Goal: Task Accomplishment & Management: Use online tool/utility

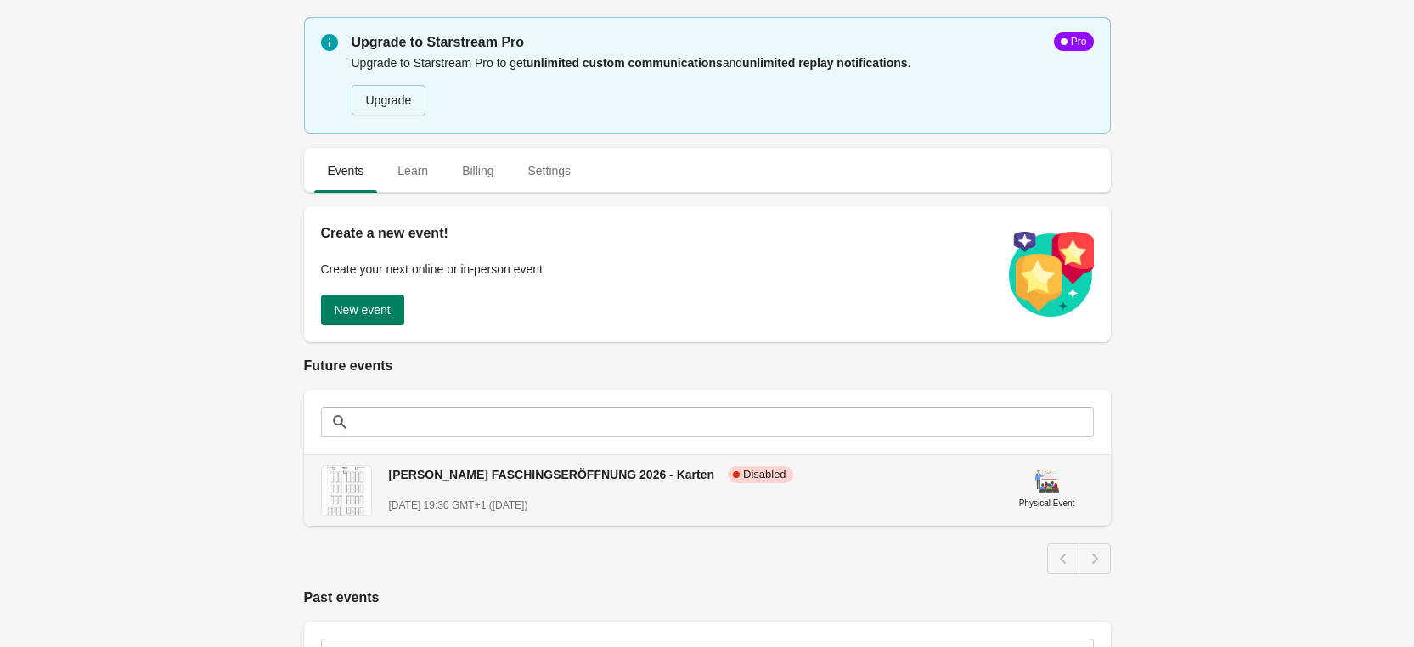
click at [636, 510] on div "[DATE] 19:30 GMT+1 ([DATE])" at bounding box center [688, 505] width 598 height 17
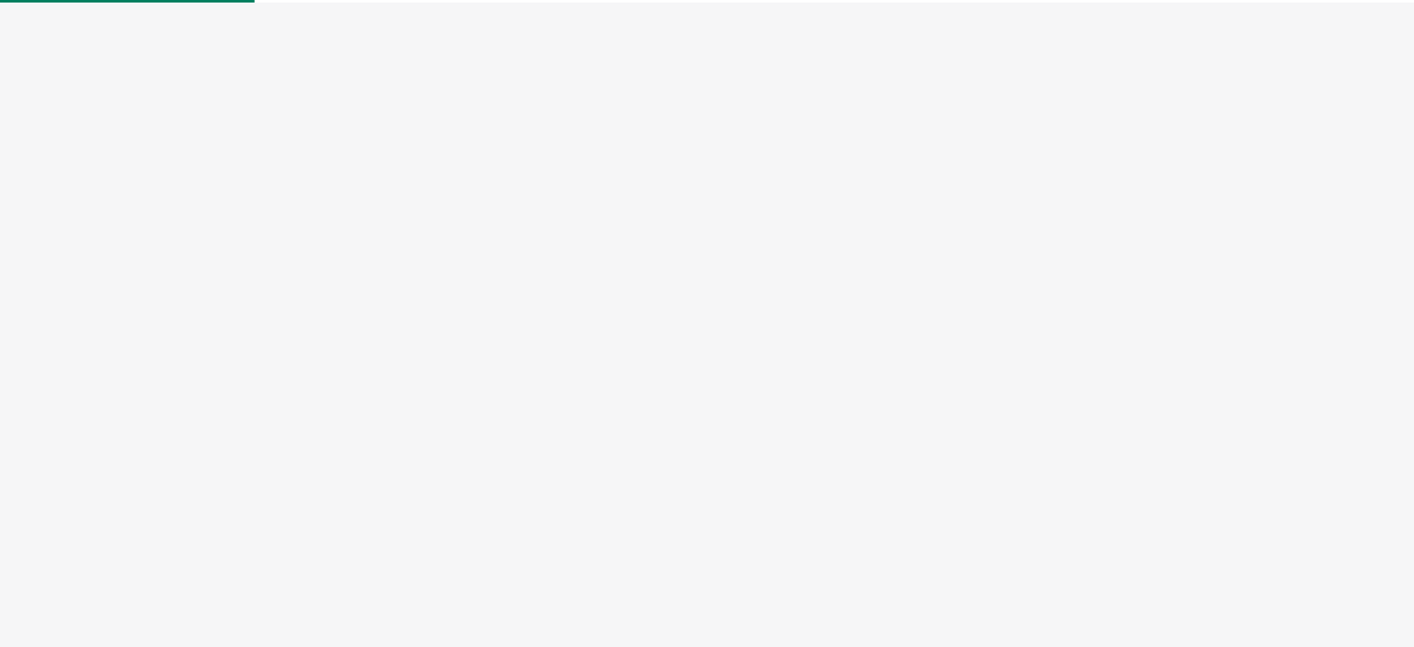
select select "physical"
select select "US"
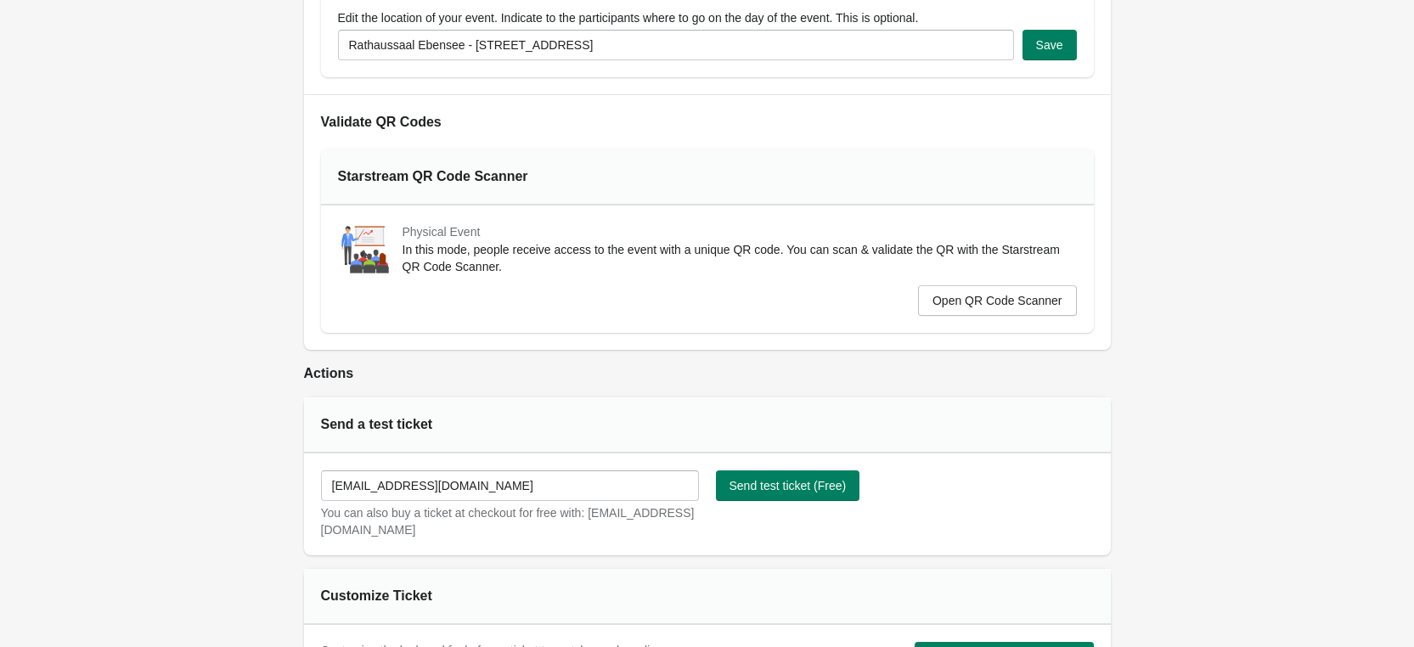
scroll to position [679, 0]
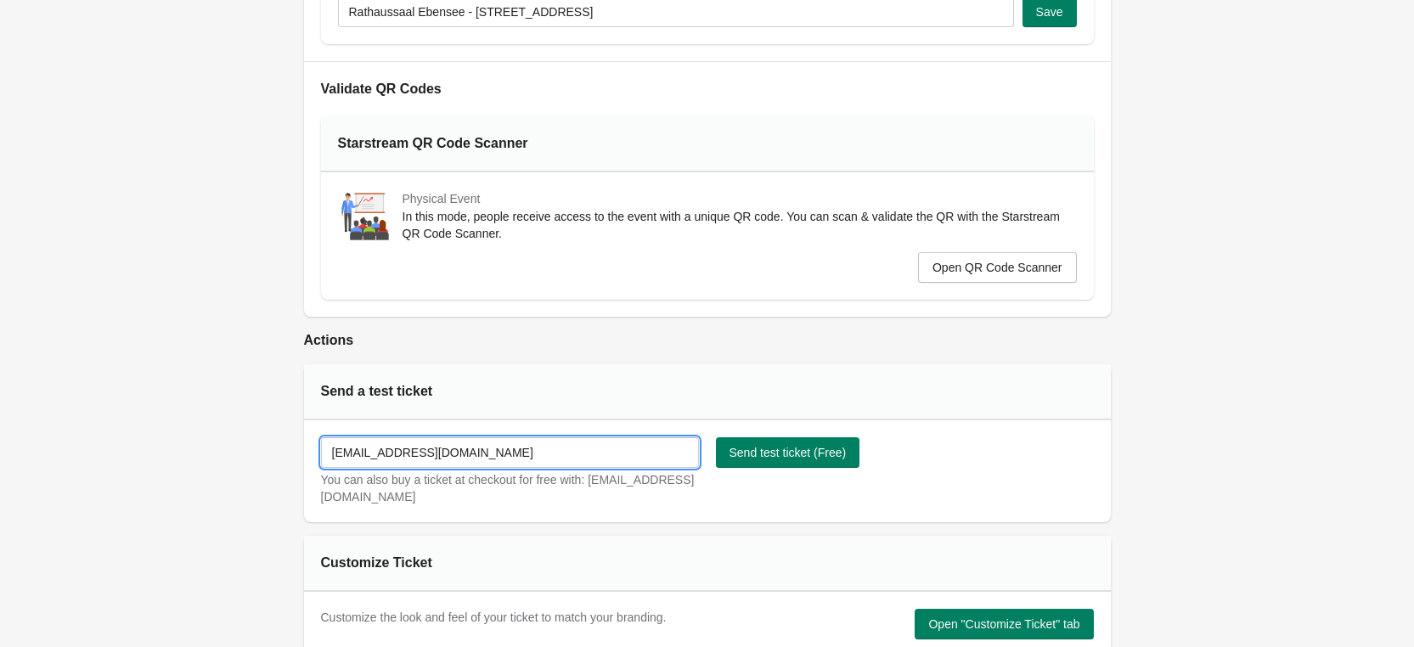
drag, startPoint x: 499, startPoint y: 463, endPoint x: 184, endPoint y: 453, distance: 315.1
type input "[EMAIL_ADDRESS][DOMAIN_NAME]"
click at [827, 457] on span "Send test ticket (Free)" at bounding box center [787, 453] width 117 height 14
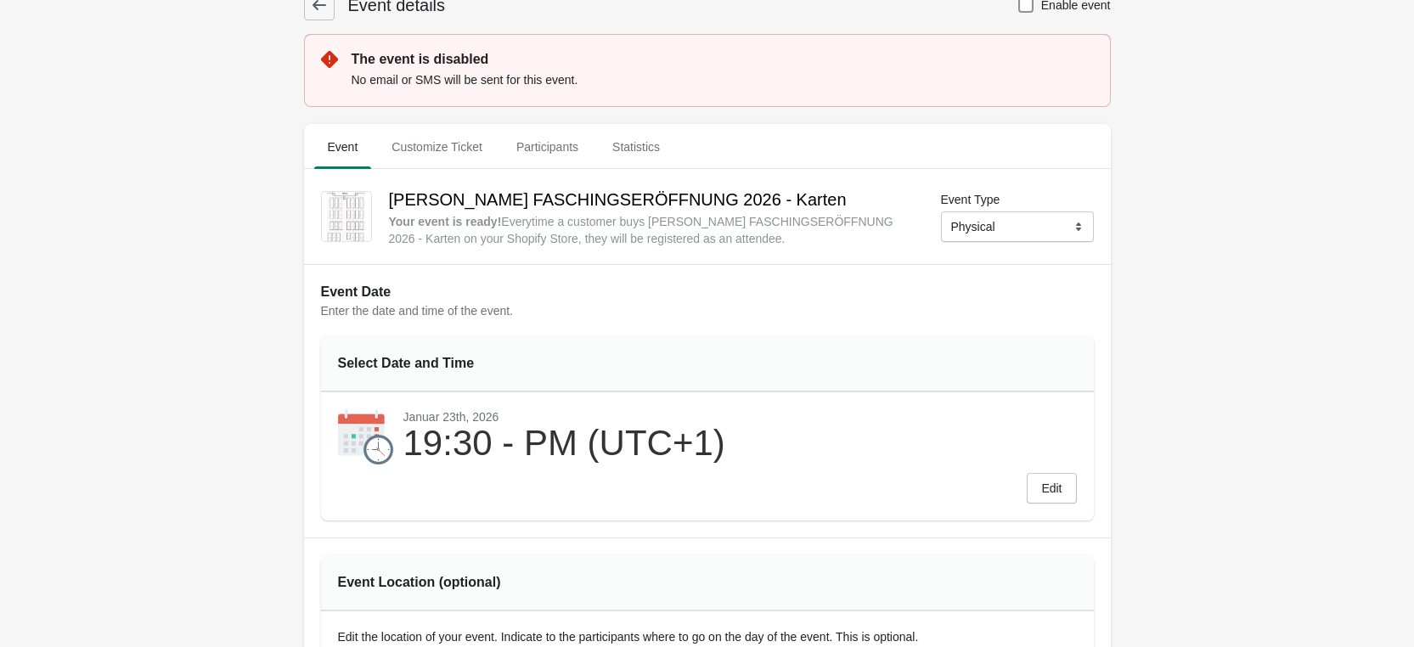
scroll to position [0, 0]
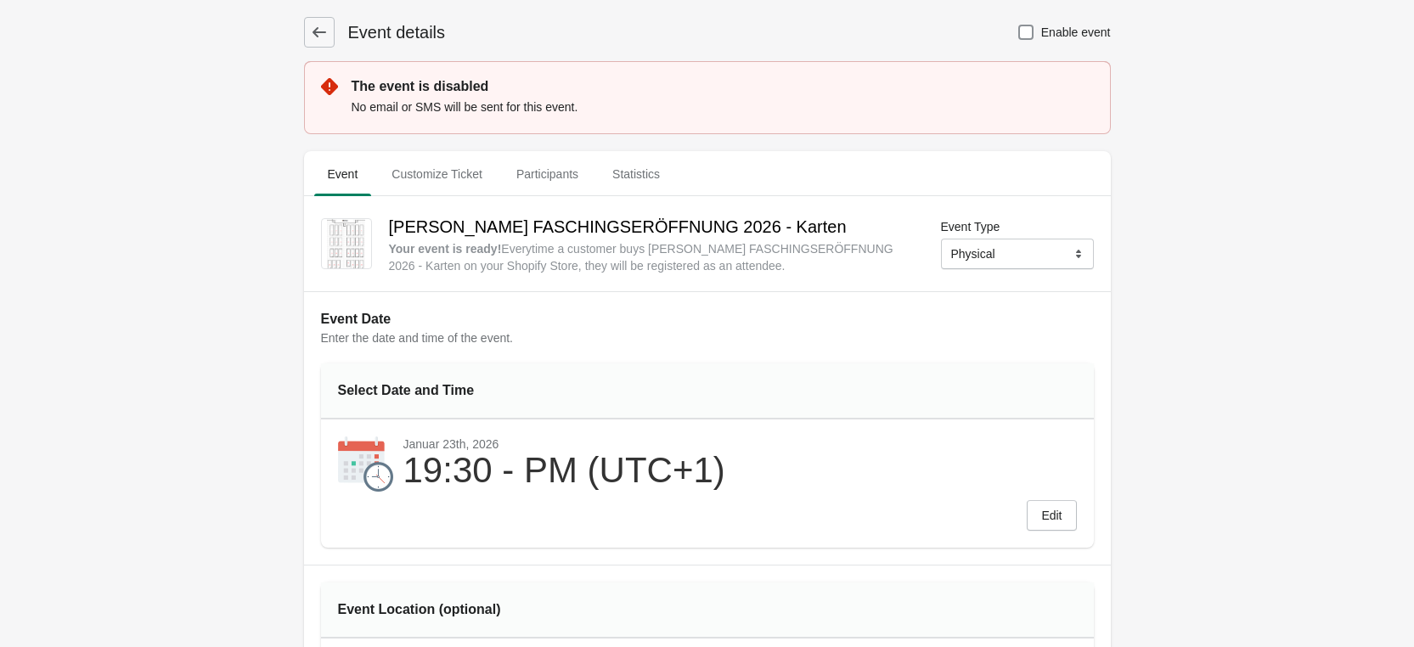
click at [304, 28] on button at bounding box center [319, 32] width 31 height 31
